Goal: Transaction & Acquisition: Purchase product/service

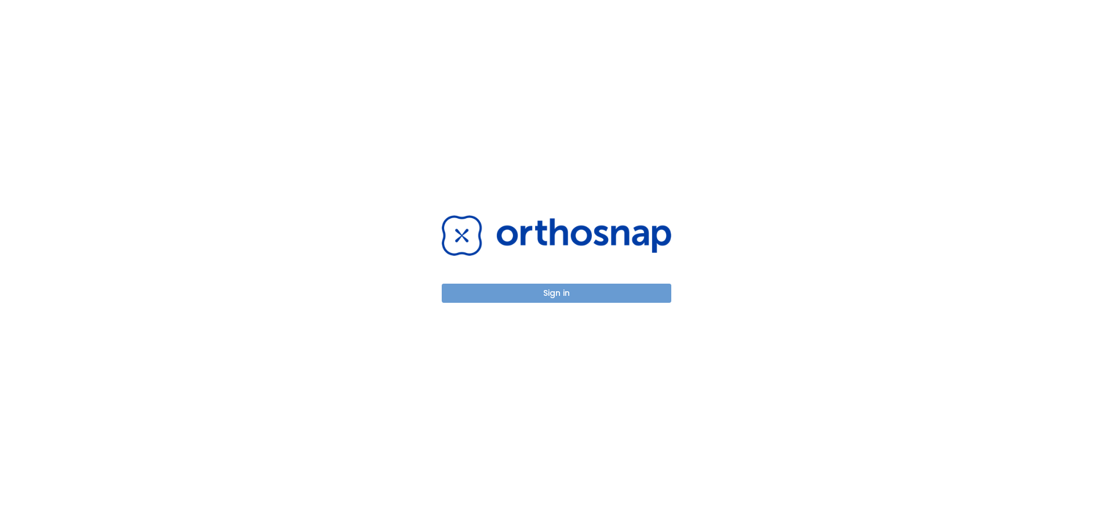
click at [540, 294] on button "Sign in" at bounding box center [557, 293] width 230 height 19
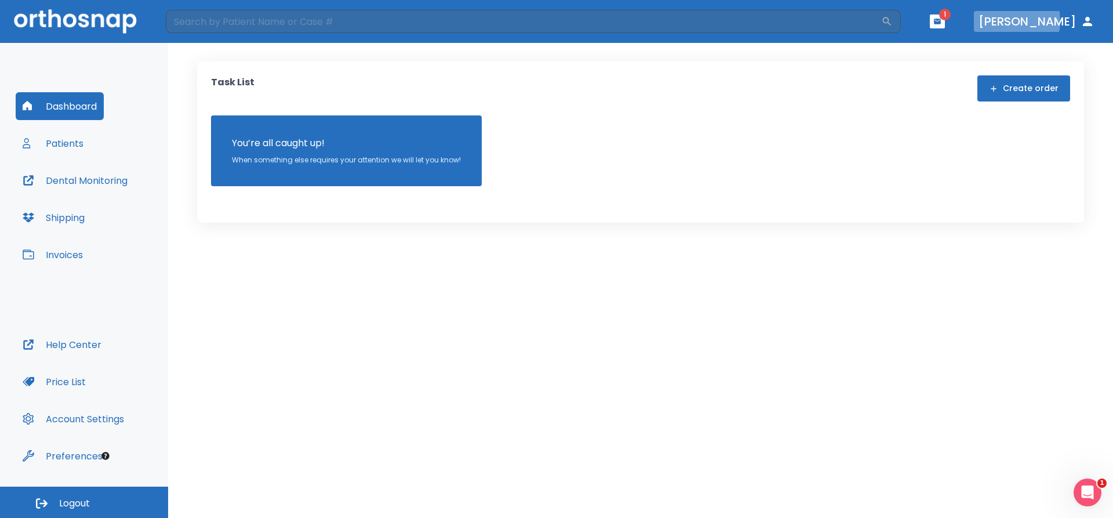
click at [1042, 21] on button "[PERSON_NAME]" at bounding box center [1036, 21] width 125 height 21
click at [1012, 83] on button "Create order" at bounding box center [1024, 88] width 93 height 26
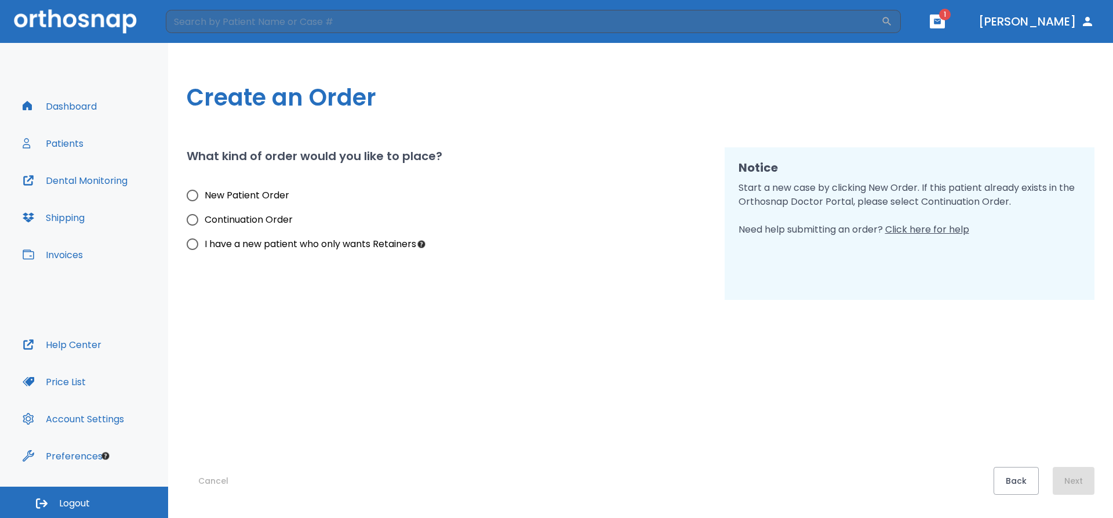
click at [194, 195] on input "New Patient Order" at bounding box center [192, 195] width 24 height 24
radio input "true"
click at [1073, 482] on button "Next" at bounding box center [1074, 481] width 42 height 28
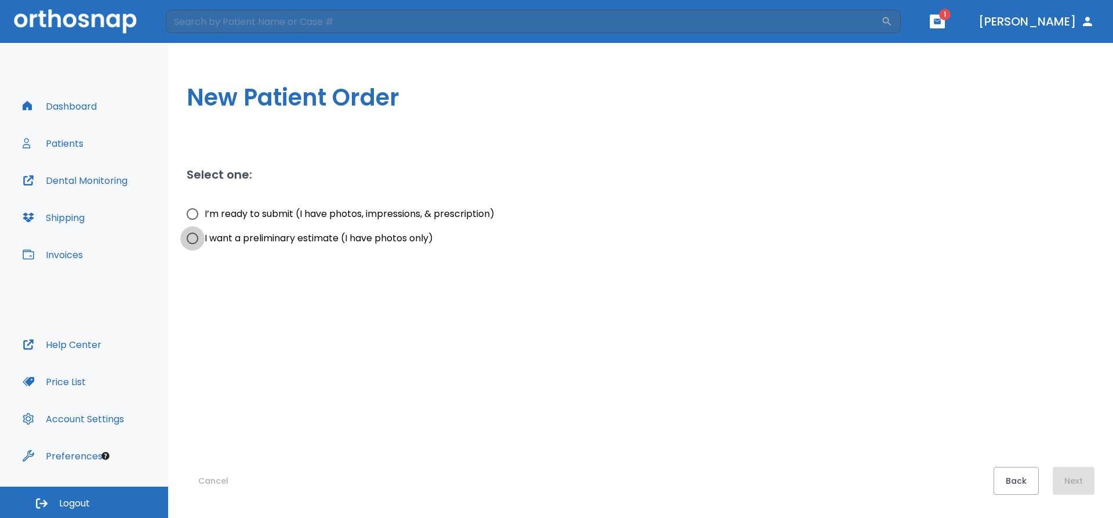
click at [194, 239] on input "I want a preliminary estimate (I have photos only)" at bounding box center [192, 238] width 24 height 24
radio input "true"
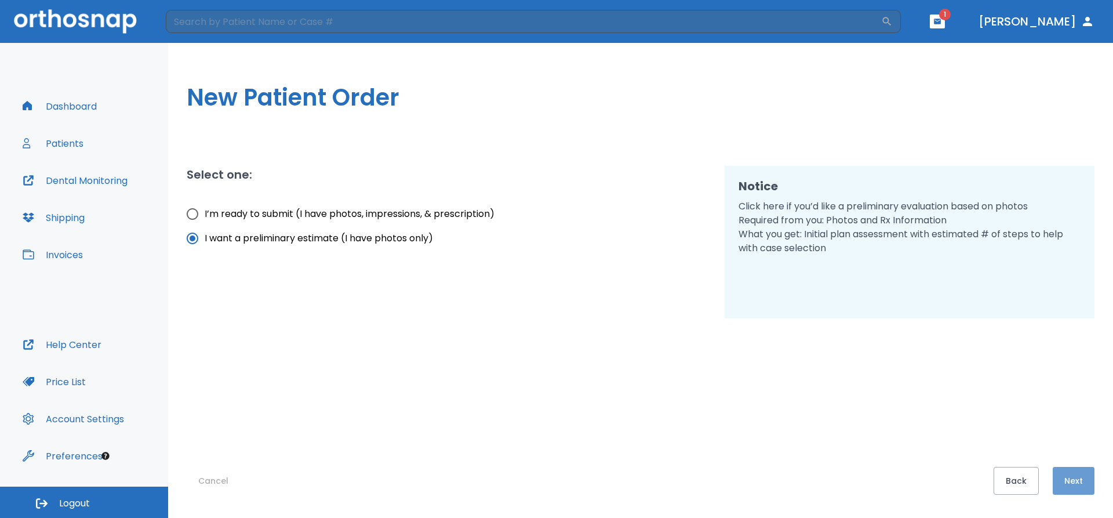
click at [1069, 481] on button "Next" at bounding box center [1074, 481] width 42 height 28
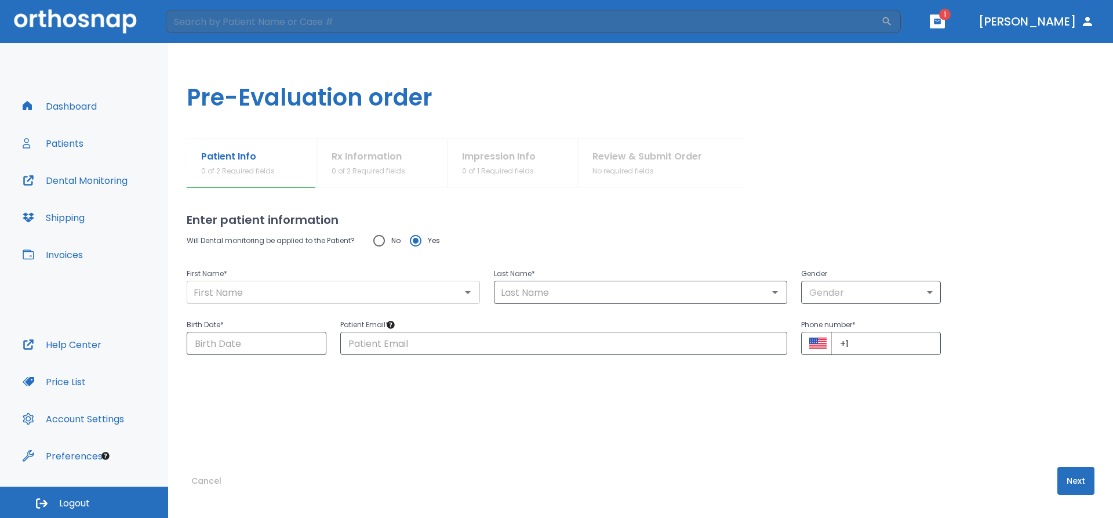
click at [262, 290] on input "text" at bounding box center [333, 292] width 286 height 16
click at [211, 291] on input "[PERSON_NAME]" at bounding box center [333, 292] width 286 height 16
click at [210, 291] on input "[PERSON_NAME]" at bounding box center [333, 292] width 286 height 16
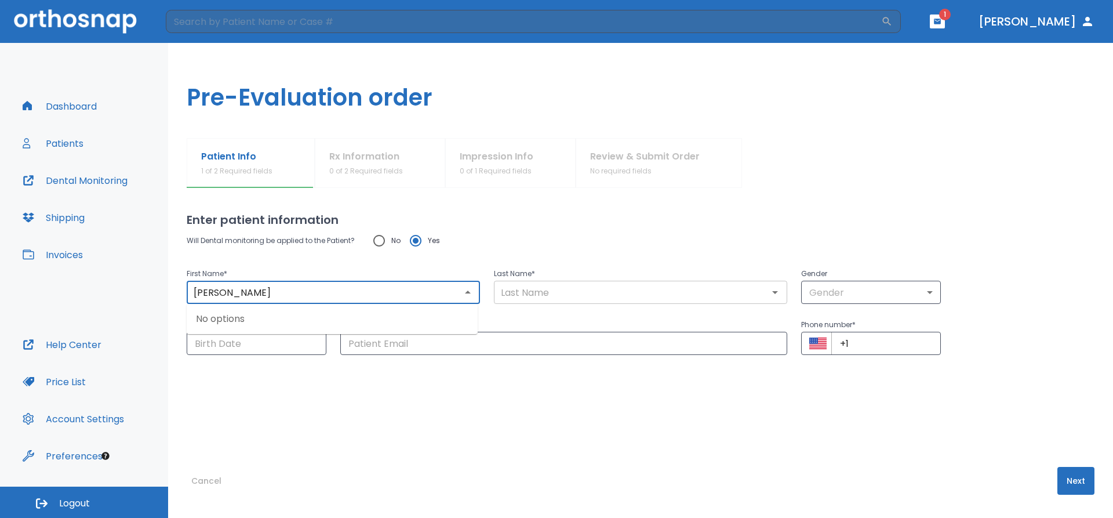
type input "[PERSON_NAME]"
click at [555, 290] on input "text" at bounding box center [640, 292] width 286 height 16
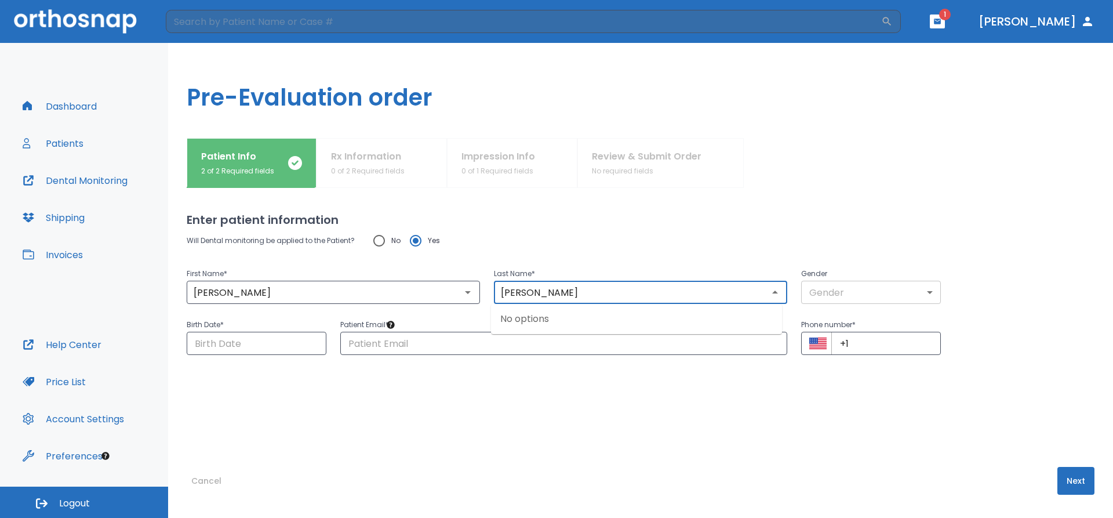
type input "[PERSON_NAME]"
click at [895, 284] on body "​ 1 [PERSON_NAME] Dashboard Patients Dental Monitoring Shipping Invoices Help C…" at bounding box center [556, 259] width 1113 height 518
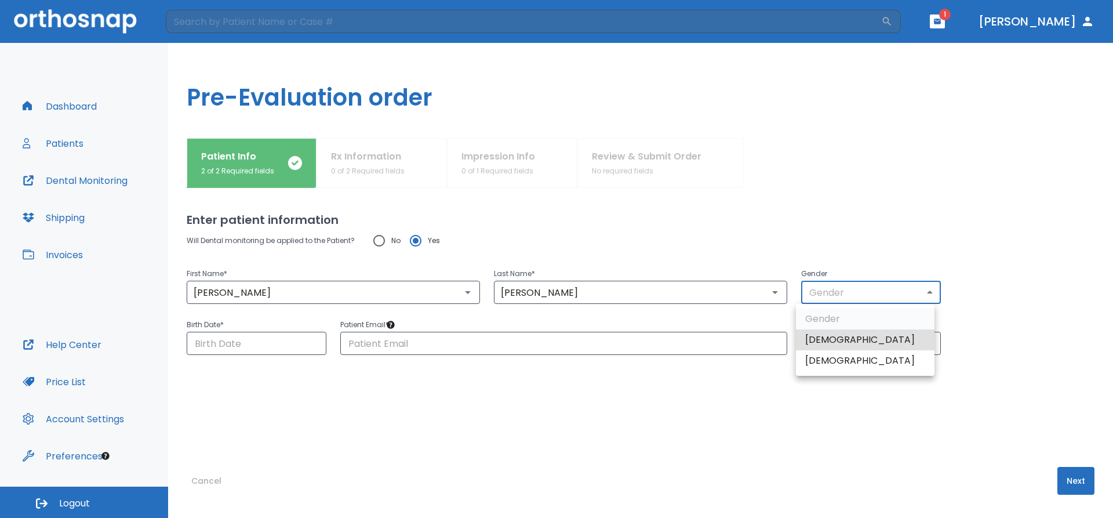
click at [867, 344] on li "[DEMOGRAPHIC_DATA]" at bounding box center [865, 339] width 139 height 21
type input "1"
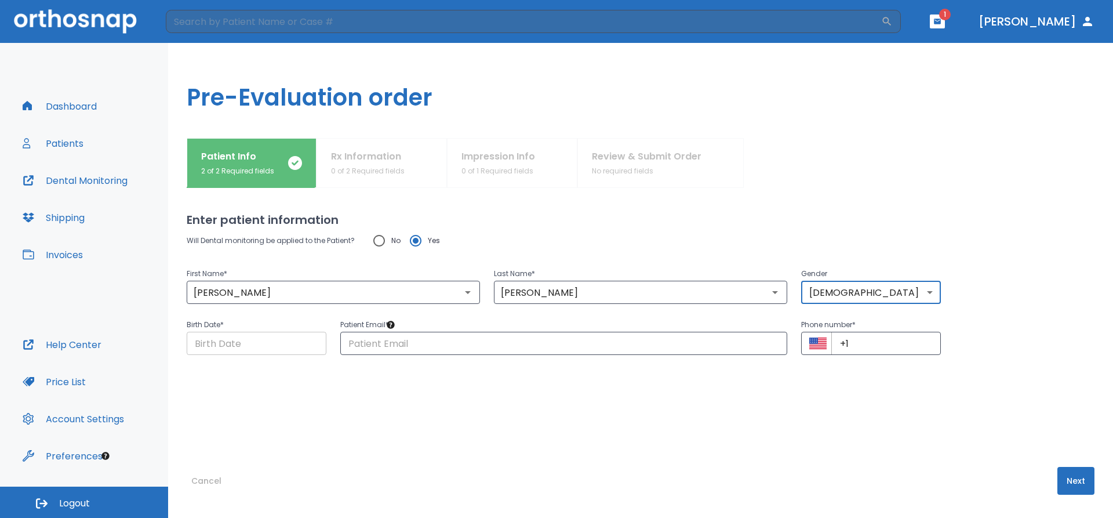
click at [214, 345] on input "Choose date" at bounding box center [257, 343] width 140 height 23
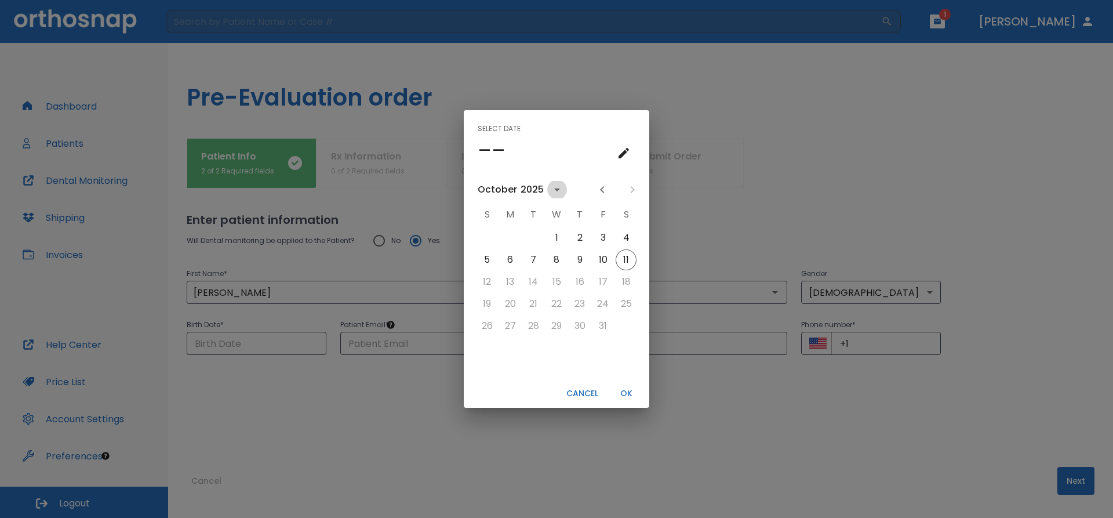
click at [551, 188] on icon "calendar view is open, switch to year view" at bounding box center [557, 190] width 14 height 14
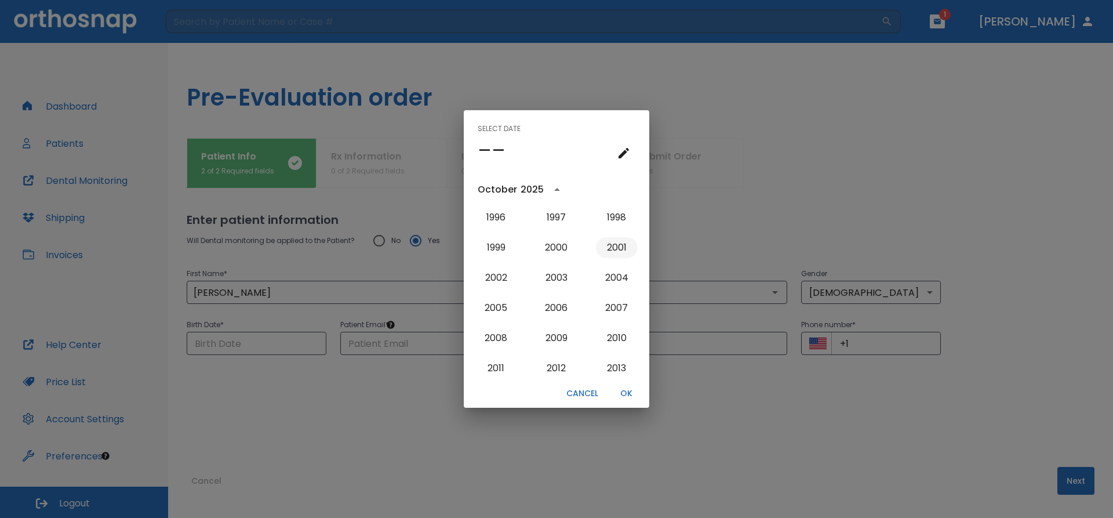
click at [615, 250] on button "2001" at bounding box center [617, 247] width 42 height 21
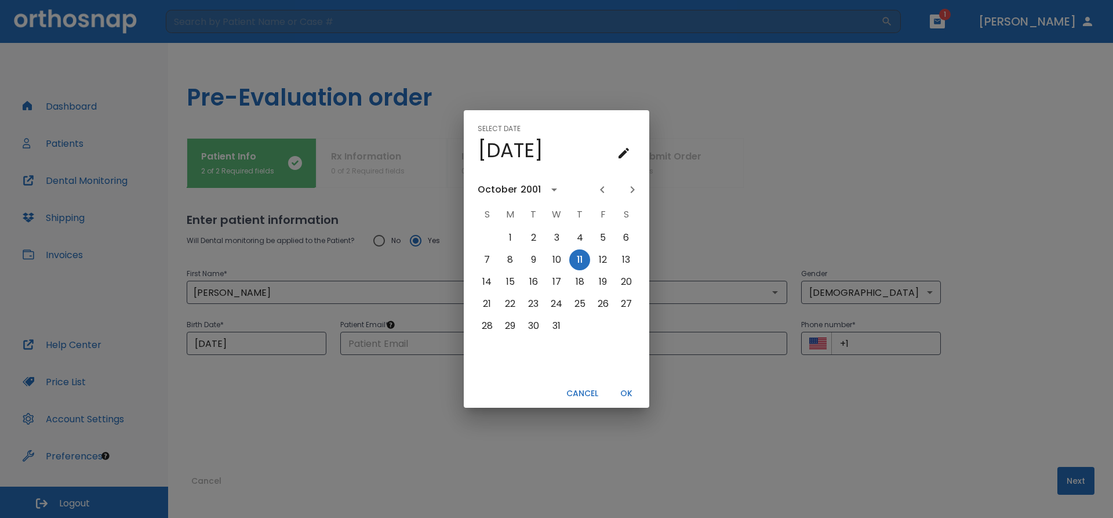
click at [604, 188] on icon "Previous month" at bounding box center [602, 190] width 14 height 14
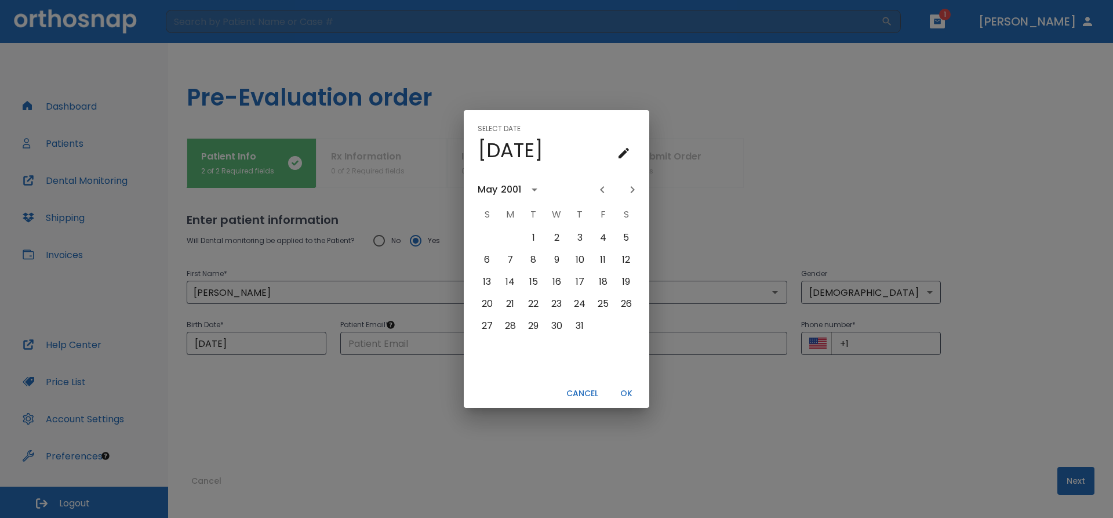
click at [604, 188] on icon "Previous month" at bounding box center [602, 190] width 14 height 14
click at [638, 190] on icon "Next month" at bounding box center [633, 190] width 14 height 14
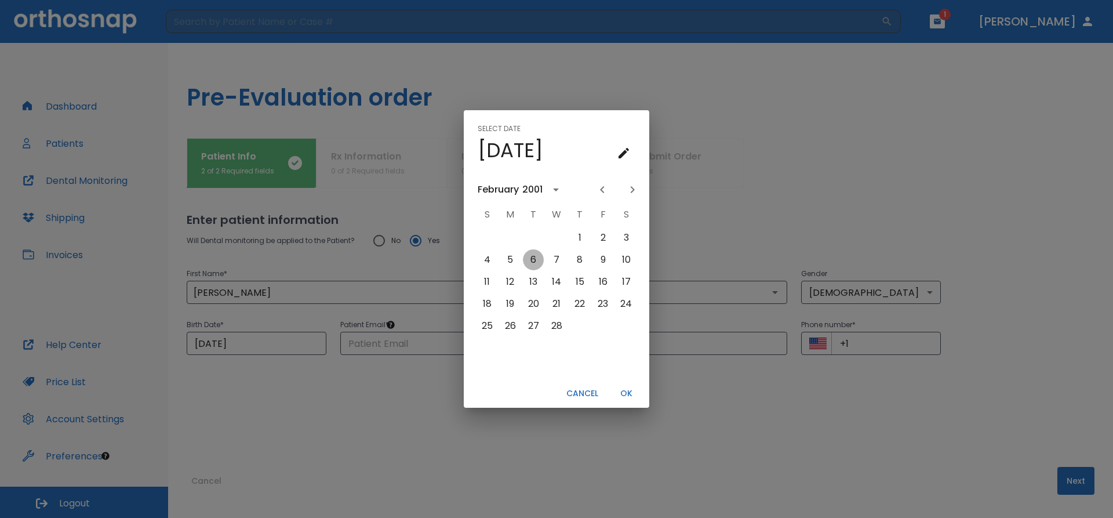
click at [535, 258] on button "6" at bounding box center [533, 259] width 21 height 21
type input "[DATE]"
click at [627, 391] on button "OK" at bounding box center [626, 393] width 37 height 19
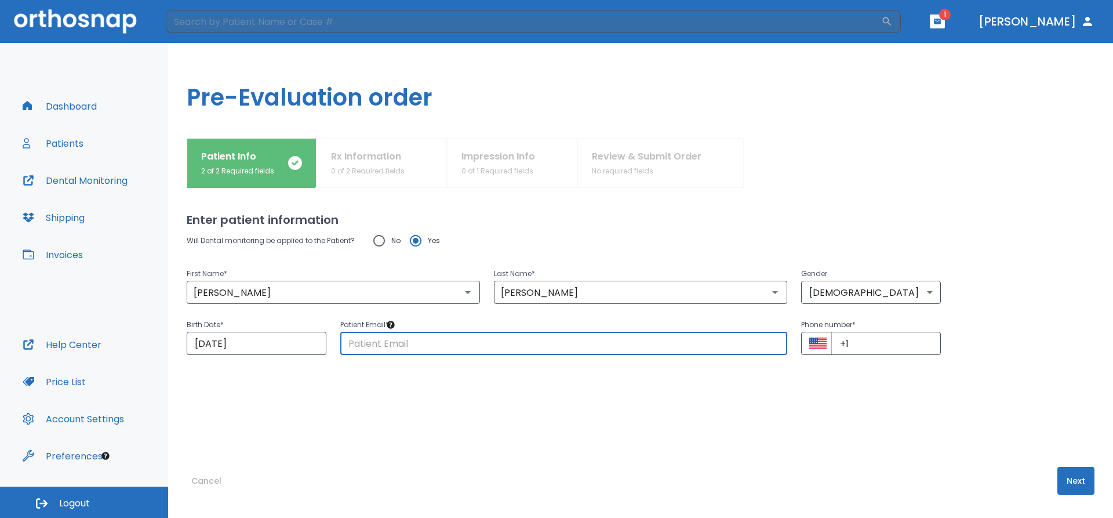
click at [403, 341] on input "text" at bounding box center [563, 343] width 447 height 23
click at [401, 346] on input "text" at bounding box center [563, 343] width 447 height 23
type input "[EMAIL_ADDRESS][DOMAIN_NAME]"
click at [884, 344] on input "+1" at bounding box center [886, 343] width 110 height 23
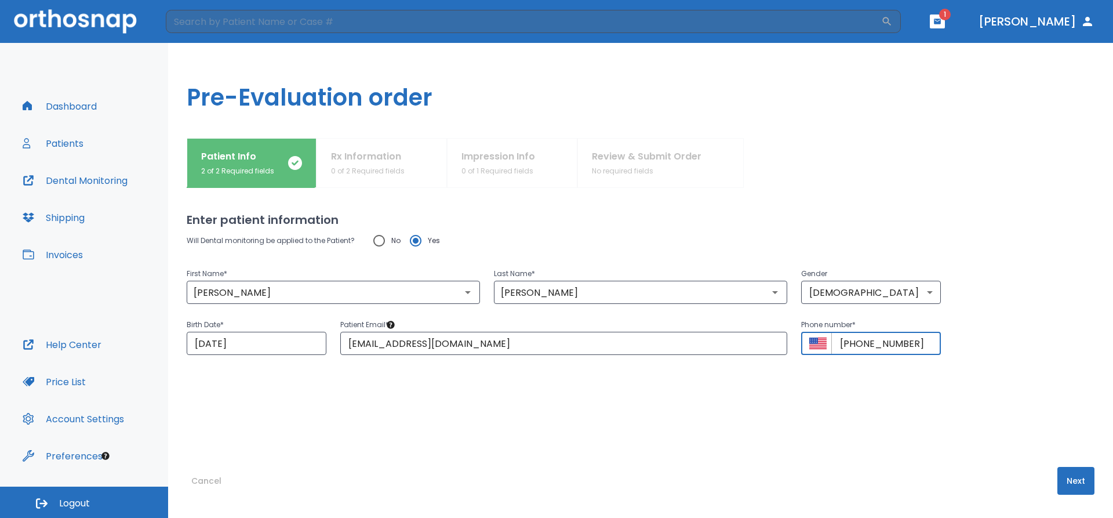
type input "[PHONE_NUMBER]"
click at [1077, 471] on button "Next" at bounding box center [1076, 481] width 37 height 28
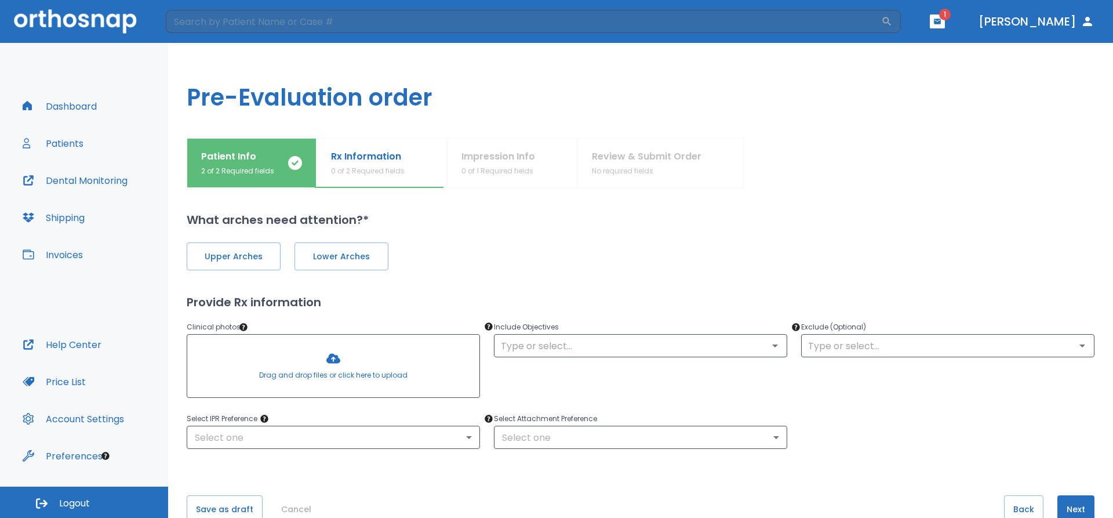
click at [320, 368] on div at bounding box center [333, 366] width 292 height 63
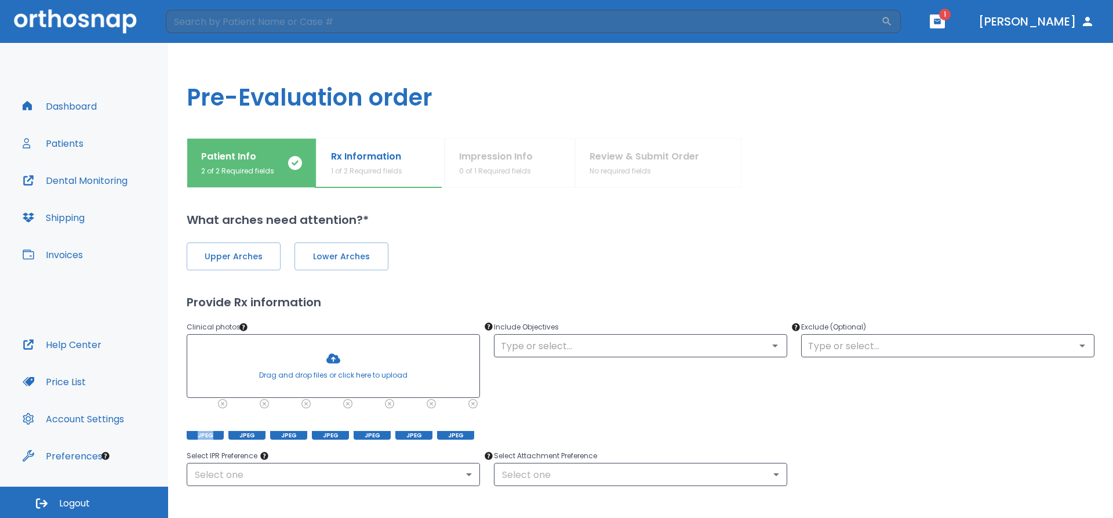
drag, startPoint x: 205, startPoint y: 412, endPoint x: 223, endPoint y: 366, distance: 48.9
click at [223, 366] on div "Drag and drop files or click here to upload JPEG JPEG JPEG JPEG JPEG JPEG JPEG" at bounding box center [333, 387] width 293 height 106
drag, startPoint x: 446, startPoint y: 411, endPoint x: 415, endPoint y: 413, distance: 32.0
click at [415, 413] on div "JPEG JPEG JPEG JPEG JPEG JPEG JPEG" at bounding box center [333, 420] width 293 height 37
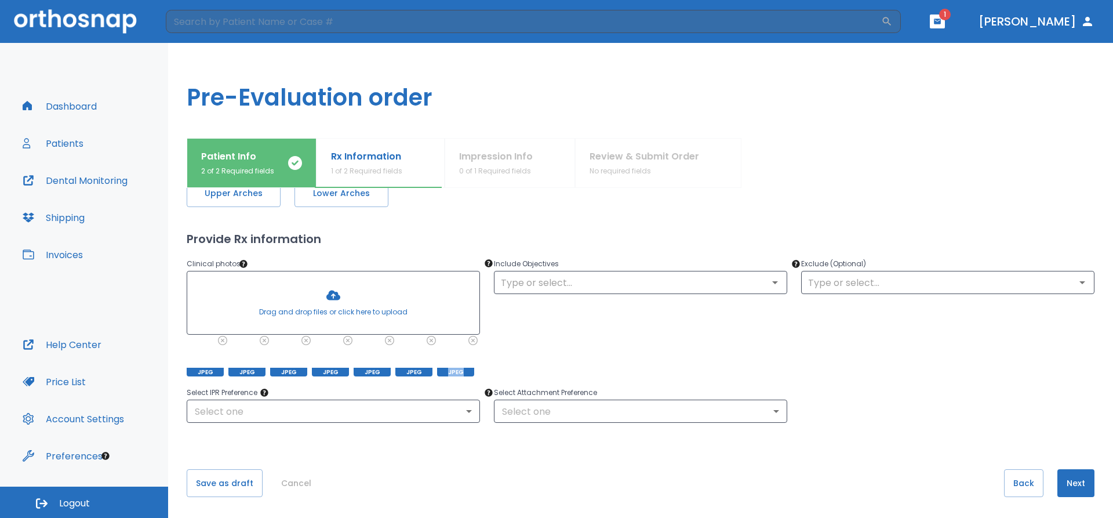
scroll to position [66, 0]
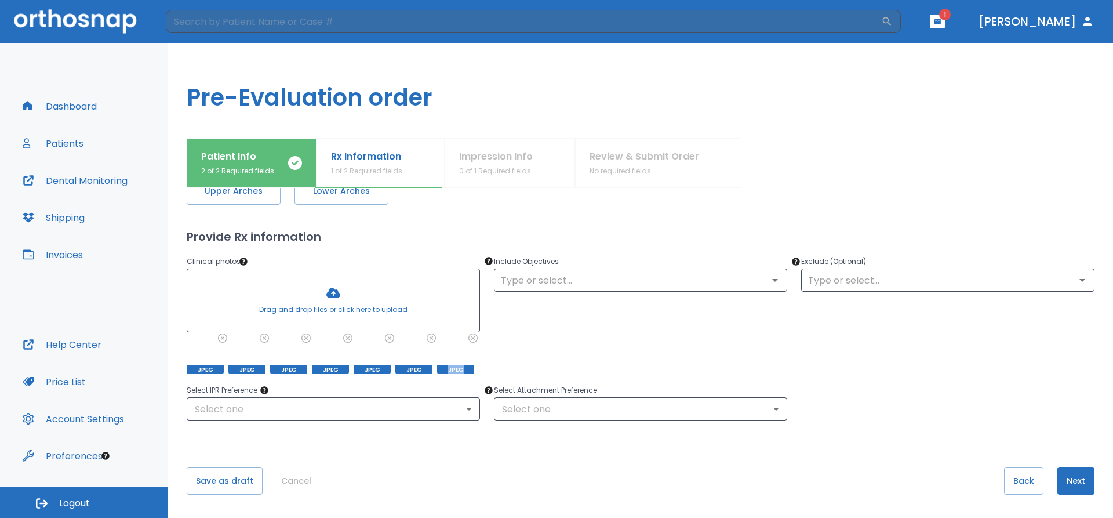
click at [1070, 477] on button "Next" at bounding box center [1076, 481] width 37 height 28
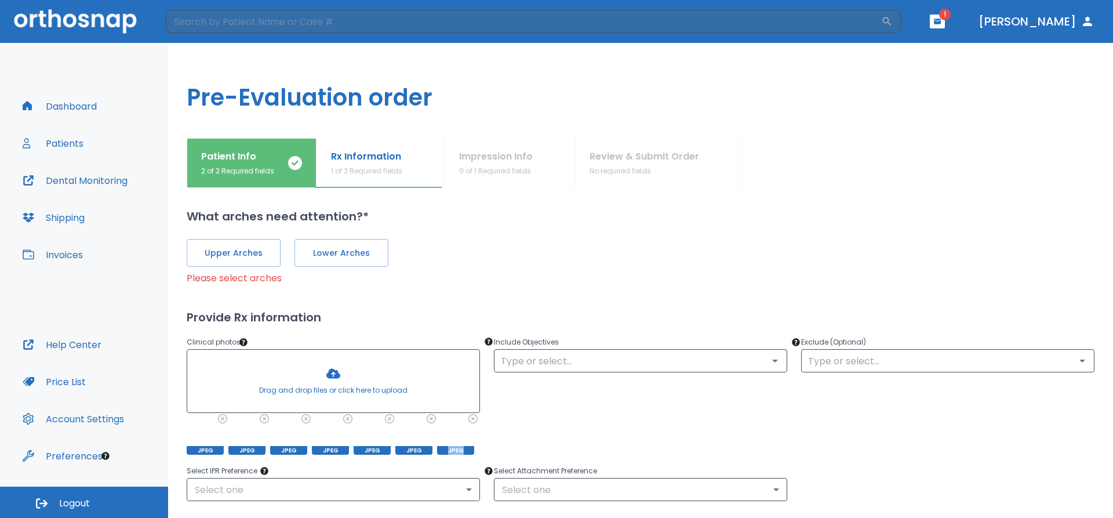
scroll to position [0, 0]
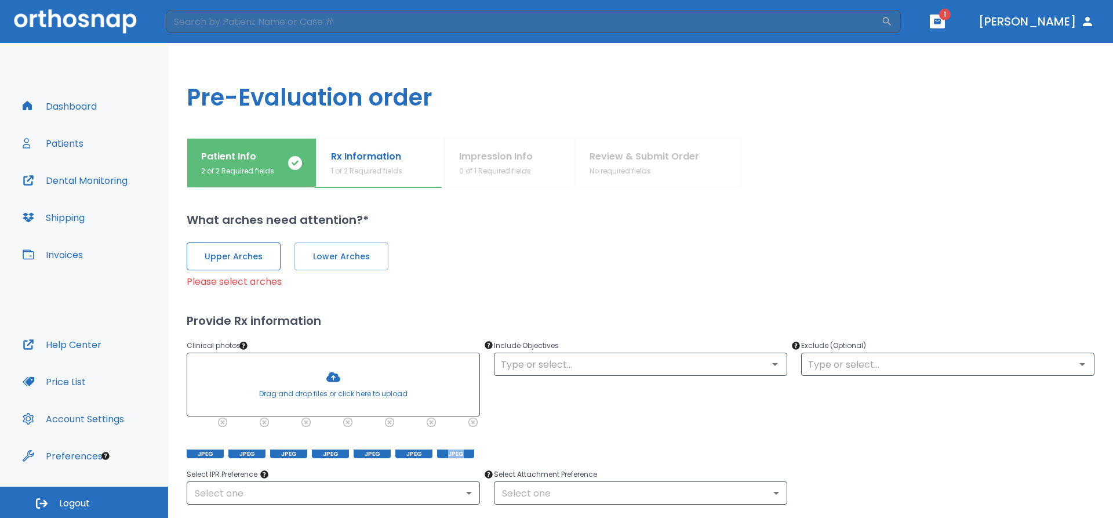
click at [233, 257] on span "Upper Arches" at bounding box center [234, 256] width 70 height 12
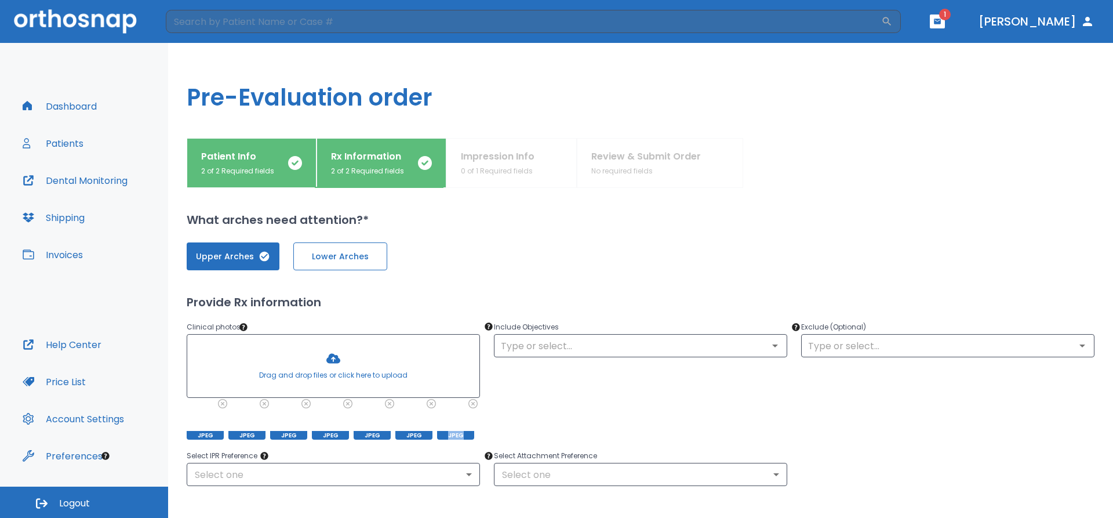
click at [336, 249] on button "Lower Arches" at bounding box center [340, 256] width 94 height 28
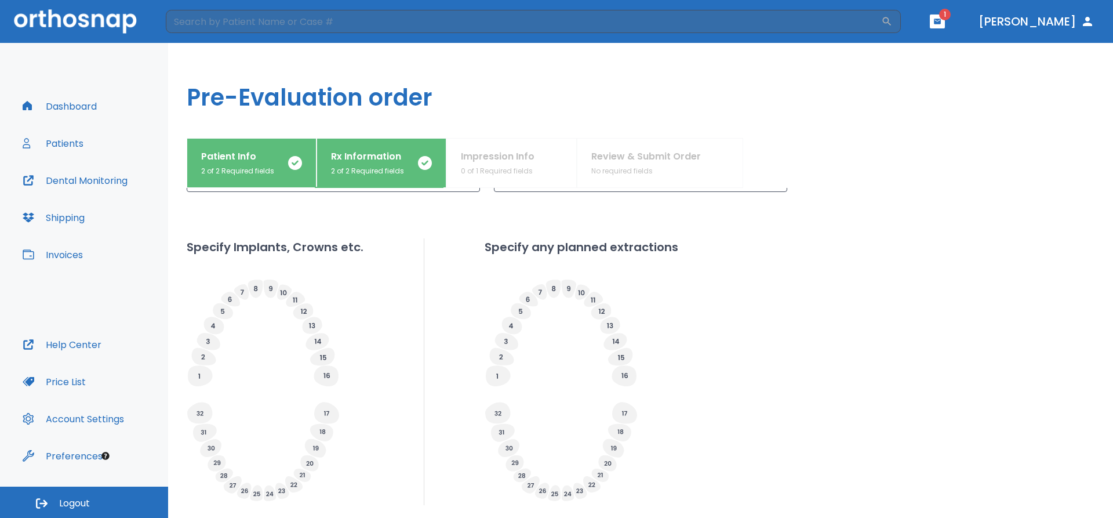
scroll to position [379, 0]
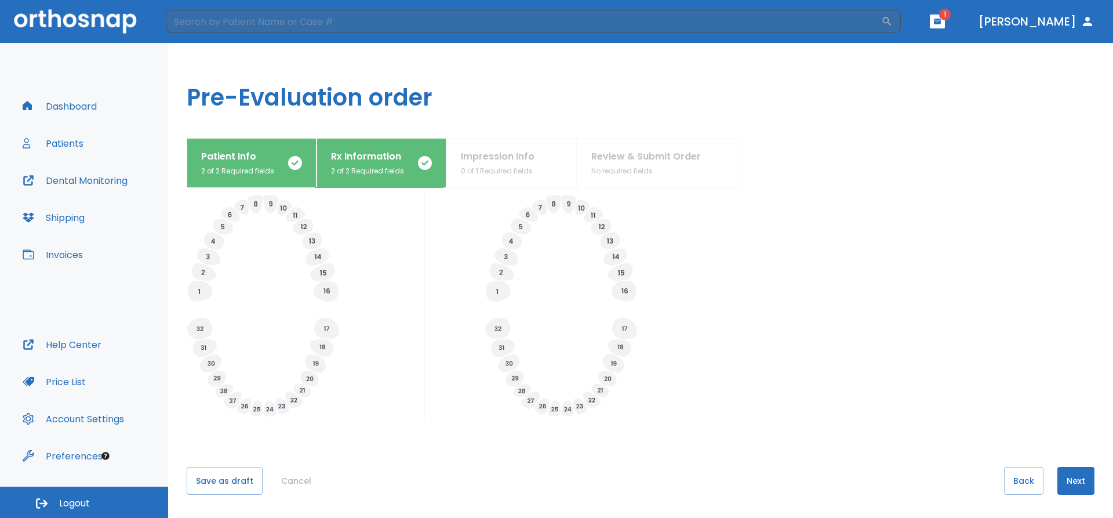
click at [1076, 482] on button "Next" at bounding box center [1076, 481] width 37 height 28
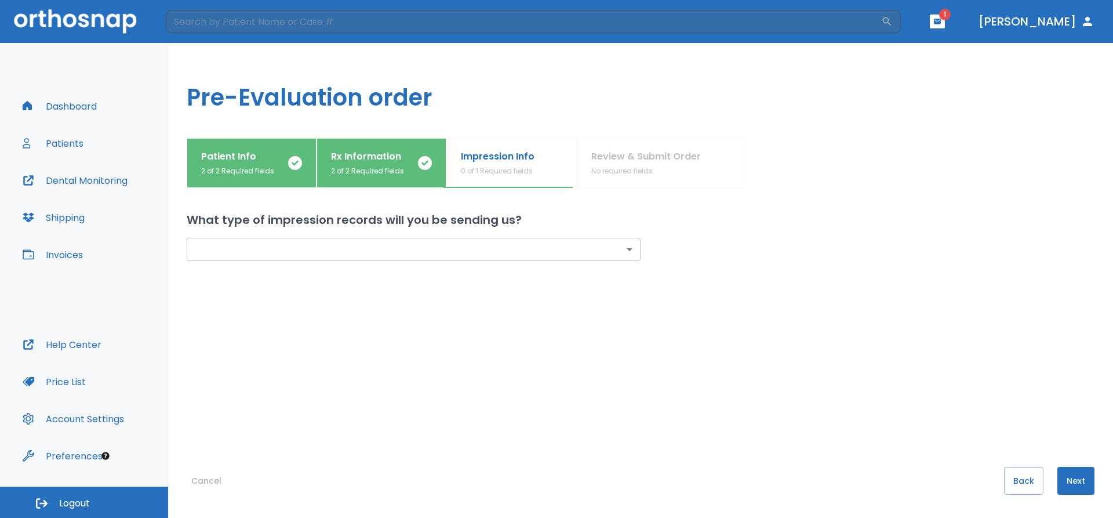
scroll to position [0, 0]
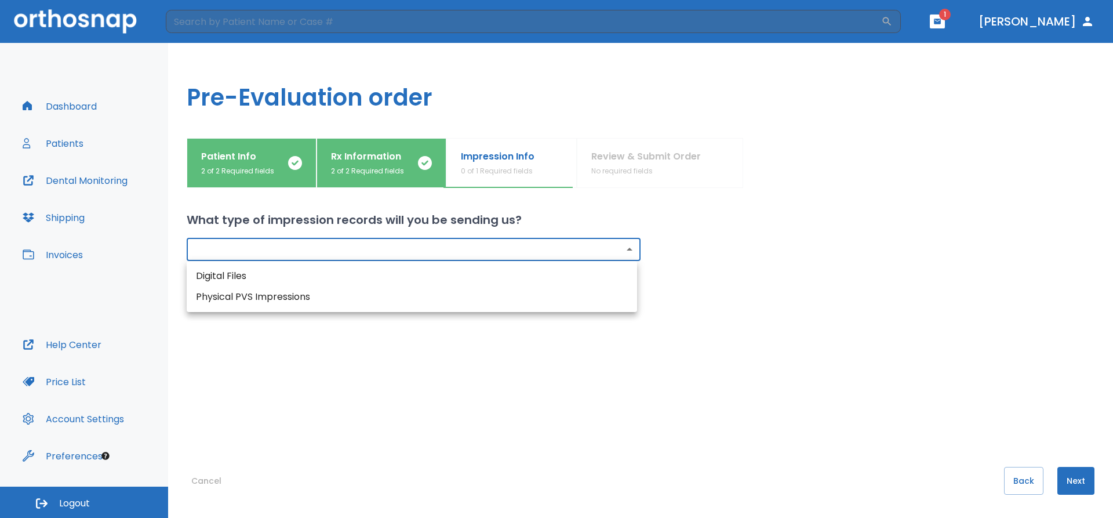
click at [410, 241] on body "​ 1 [PERSON_NAME] Dashboard Patients Dental Monitoring Shipping Invoices Help C…" at bounding box center [556, 259] width 1113 height 518
click at [311, 296] on li "Physical PVS Impressions" at bounding box center [412, 296] width 451 height 21
type input "physical"
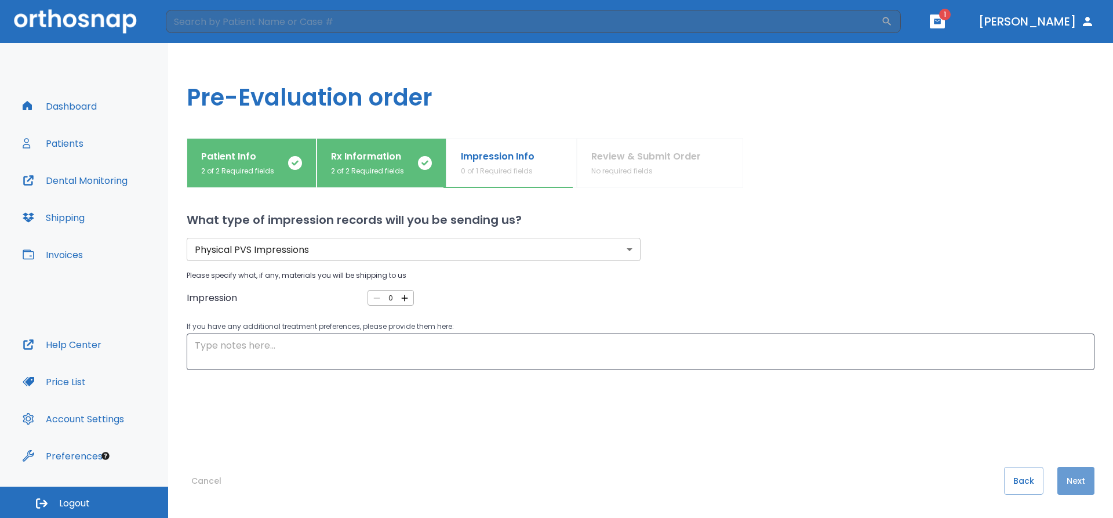
click at [1078, 473] on button "Next" at bounding box center [1076, 481] width 37 height 28
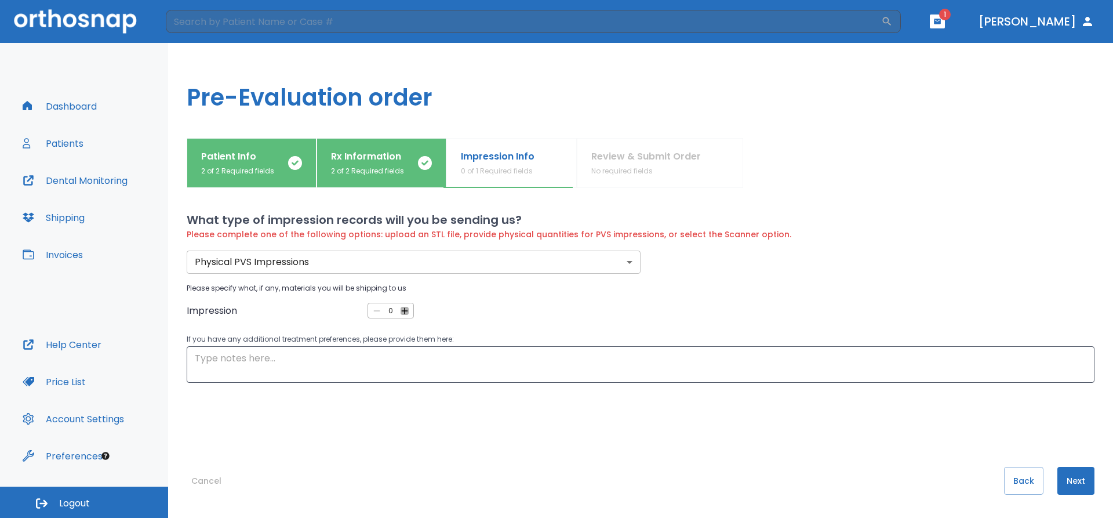
click at [401, 308] on icon "button" at bounding box center [405, 311] width 10 height 10
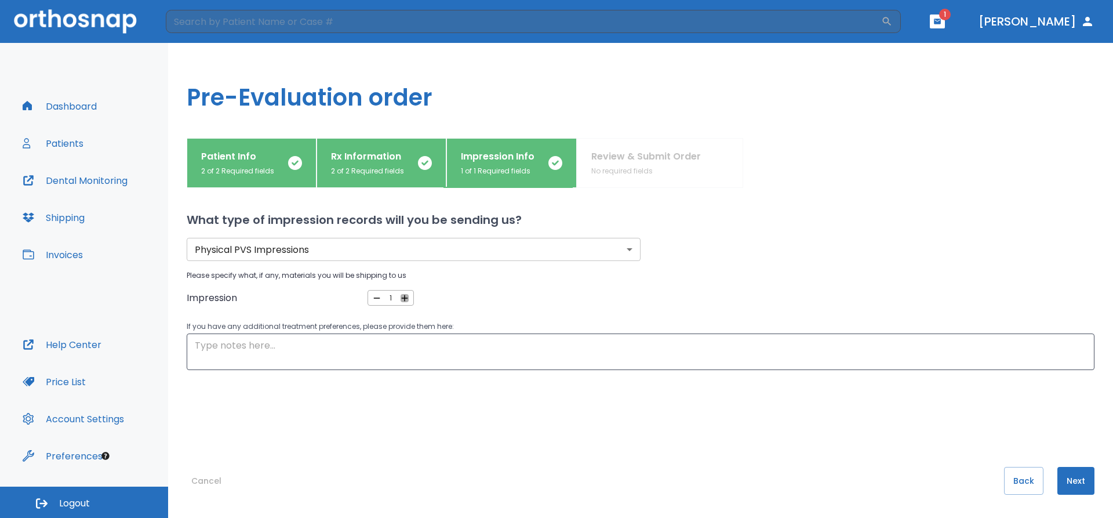
click at [401, 296] on icon "button" at bounding box center [405, 298] width 10 height 10
type input "2"
click at [1065, 478] on button "Next" at bounding box center [1076, 481] width 37 height 28
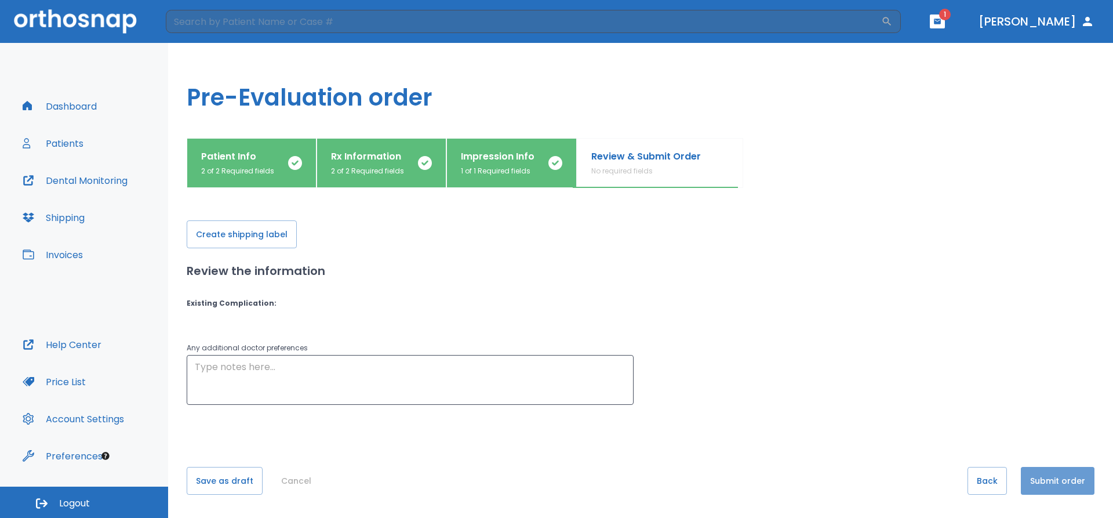
click at [1056, 480] on button "Submit order" at bounding box center [1058, 481] width 74 height 28
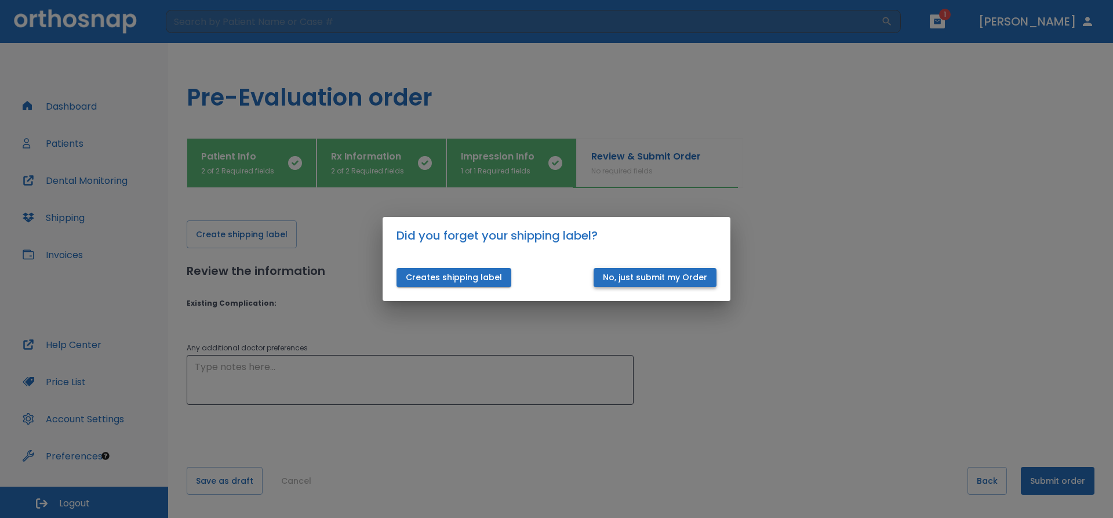
click at [635, 275] on button "No, just submit my Order" at bounding box center [655, 277] width 123 height 19
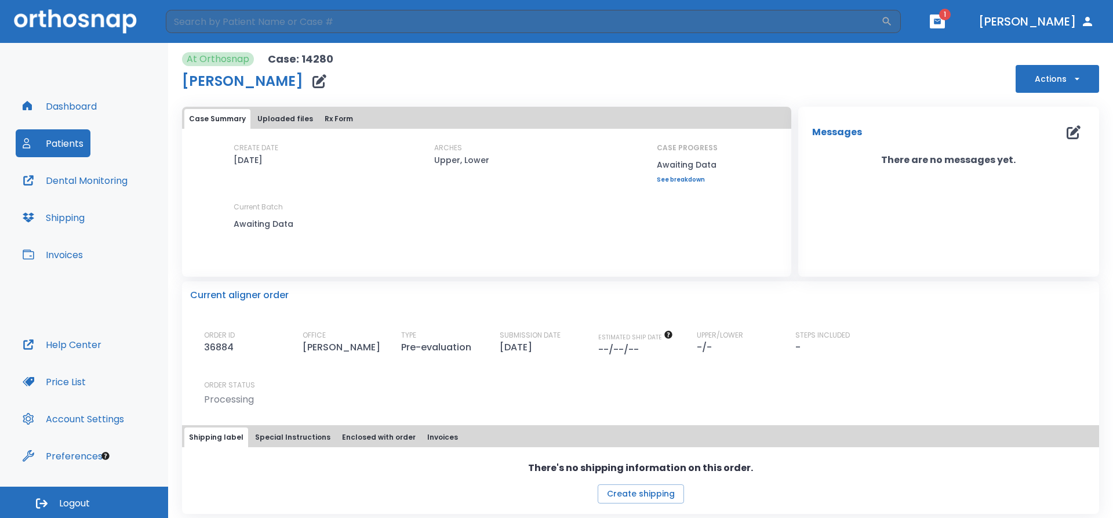
scroll to position [5, 0]
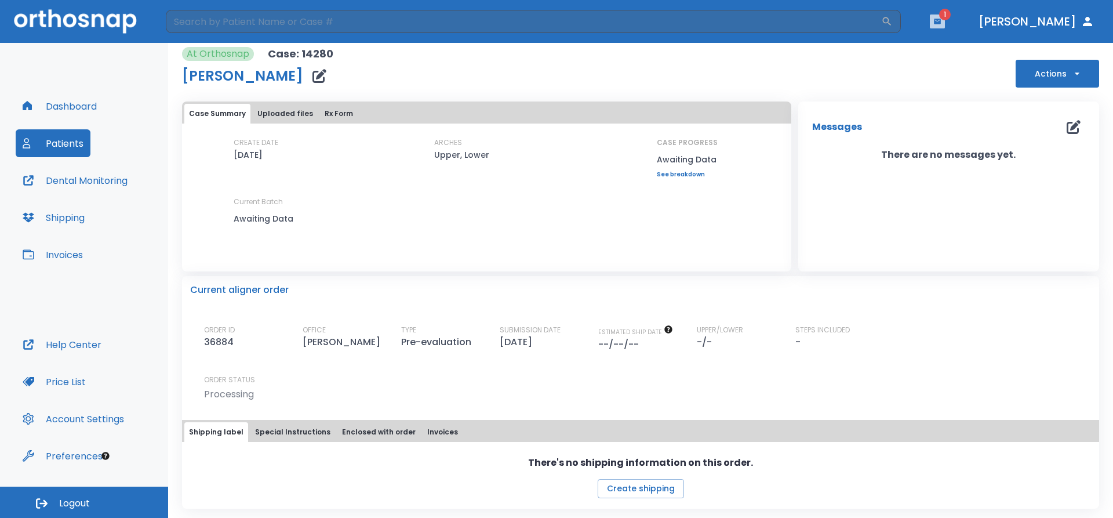
click at [942, 21] on icon "button" at bounding box center [938, 21] width 8 height 8
click at [920, 50] on li "[PERSON_NAME] 3" at bounding box center [926, 48] width 124 height 23
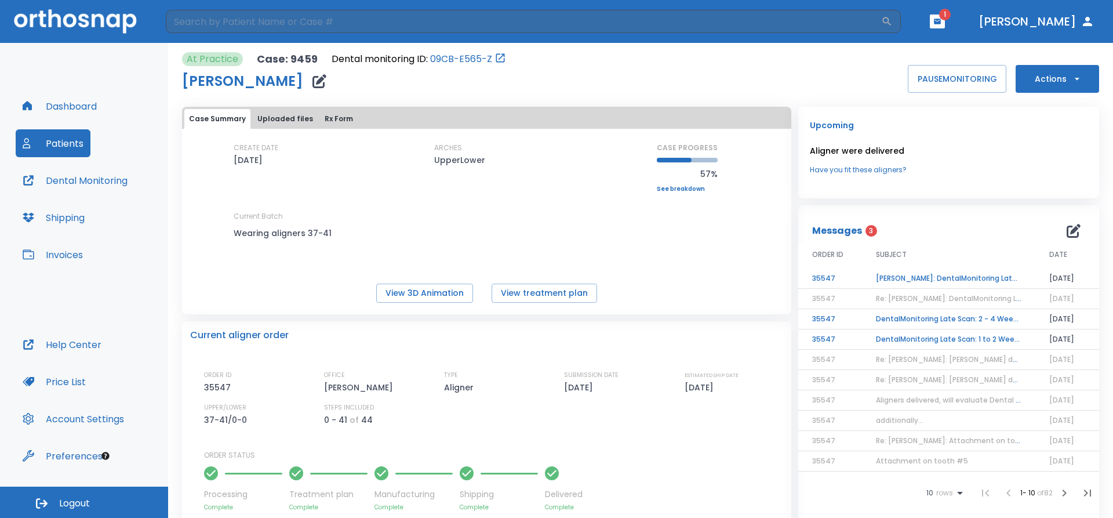
click at [963, 338] on td "DentalMonitoring Late Scan: 1 to 2 Weeks Notification" at bounding box center [948, 339] width 173 height 20
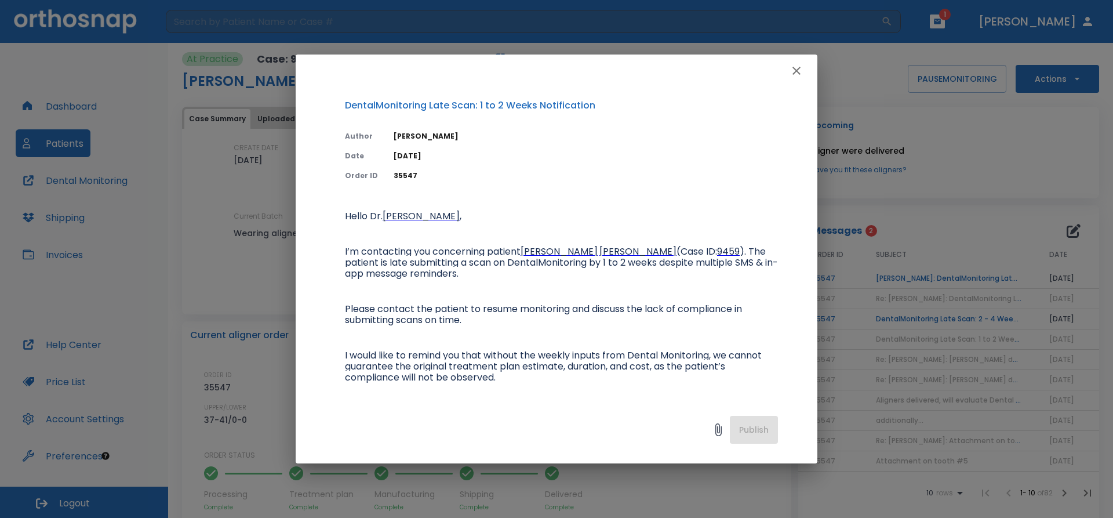
click at [795, 75] on icon "button" at bounding box center [797, 71] width 14 height 14
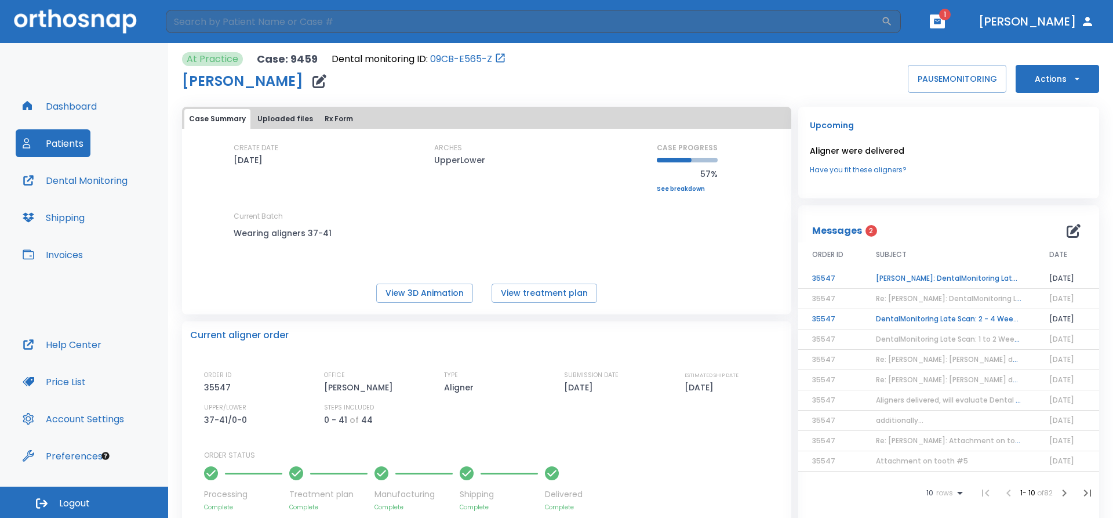
click at [942, 312] on td "DentalMonitoring Late Scan: 2 - 4 Weeks Notification" at bounding box center [948, 319] width 173 height 20
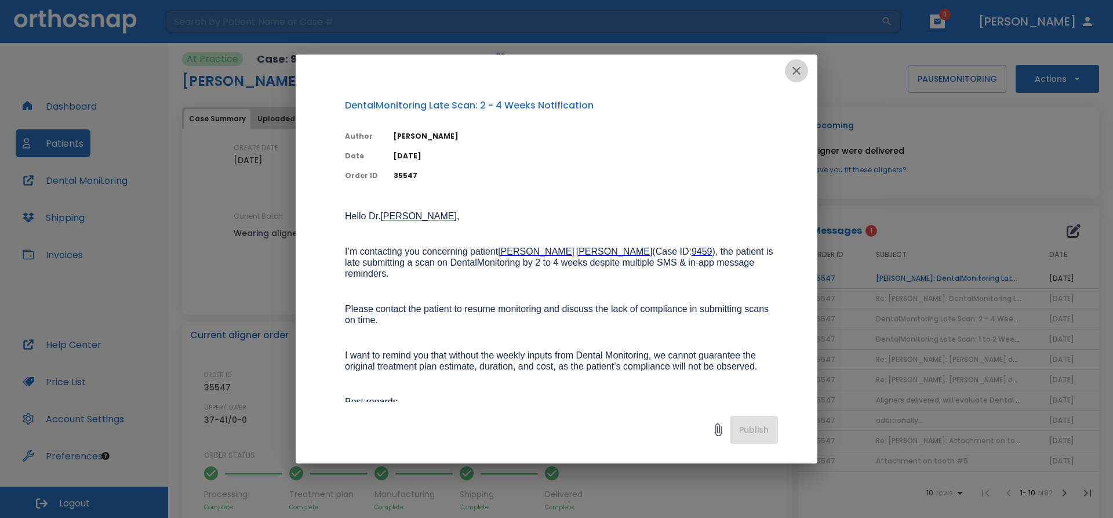
click at [791, 76] on icon "button" at bounding box center [797, 71] width 14 height 14
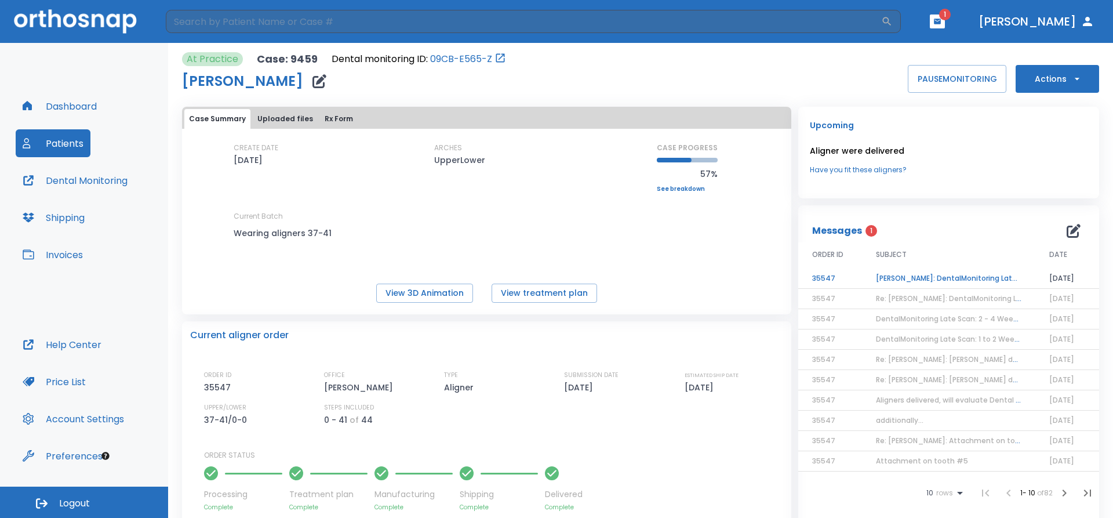
click at [915, 275] on td "[PERSON_NAME]: DentalMonitoring Late Scan: 2 - 4 Weeks Notification" at bounding box center [948, 278] width 173 height 20
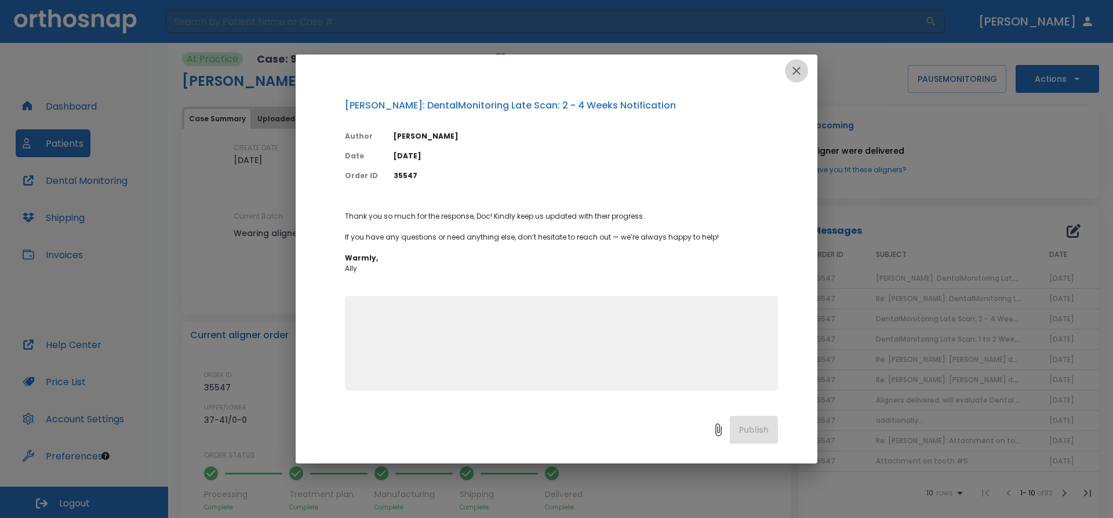
click at [796, 71] on icon "button" at bounding box center [797, 71] width 8 height 8
